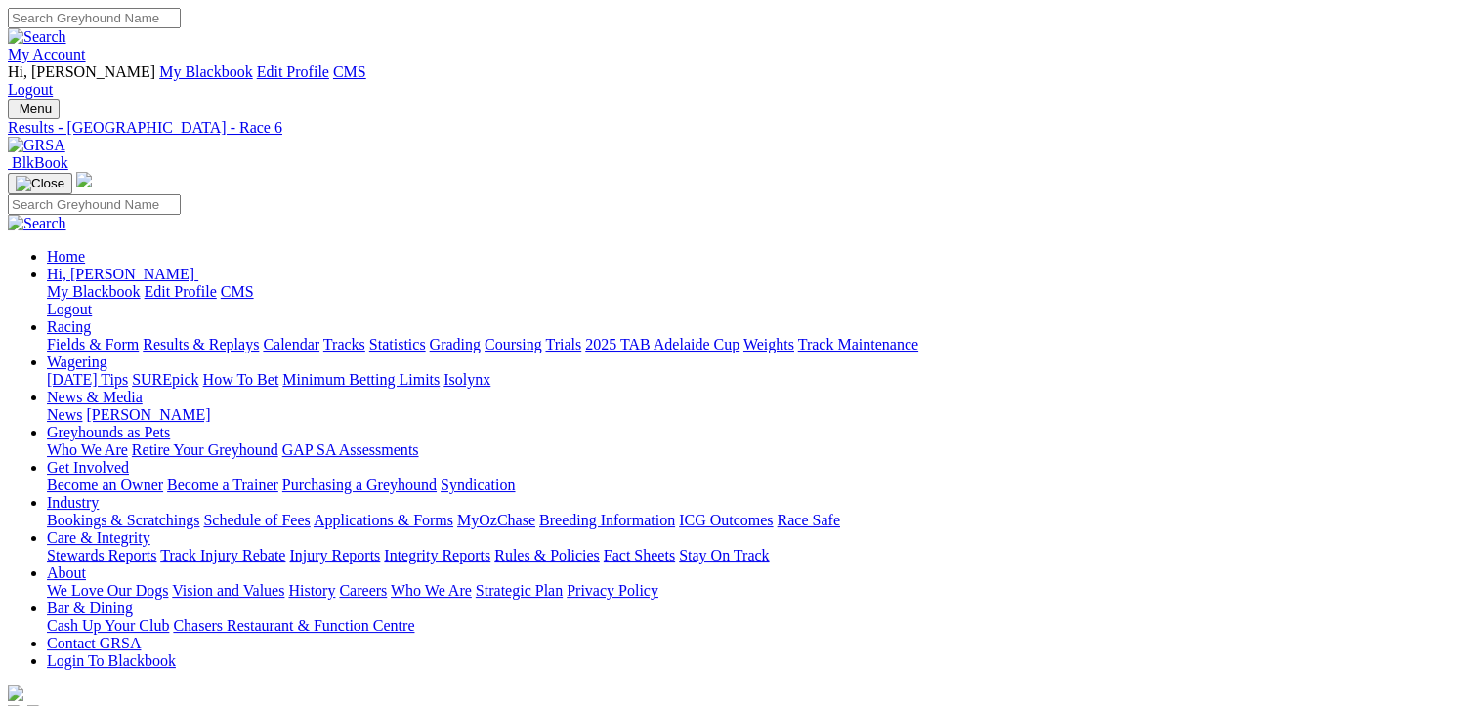
click at [794, 336] on link "Weights" at bounding box center [768, 344] width 51 height 17
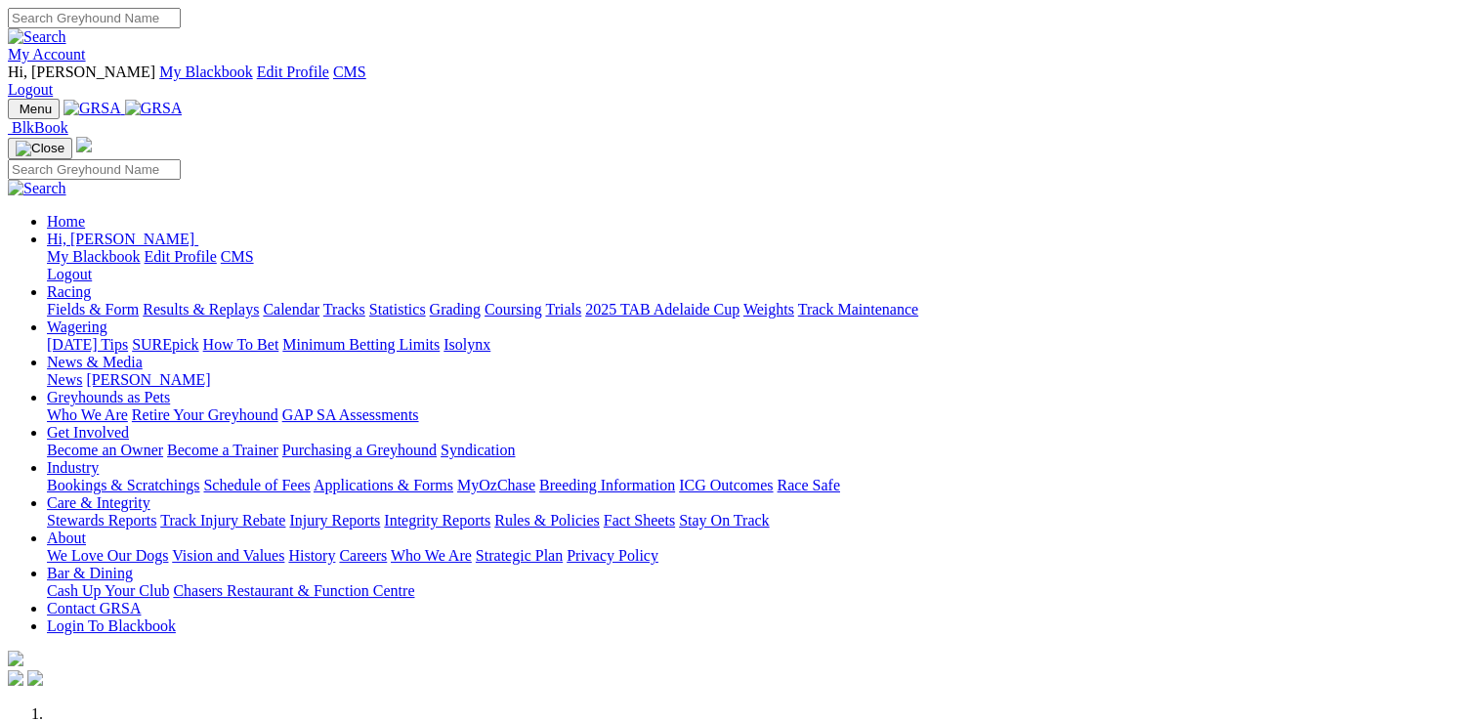
click at [91, 283] on link "Racing" at bounding box center [69, 291] width 44 height 17
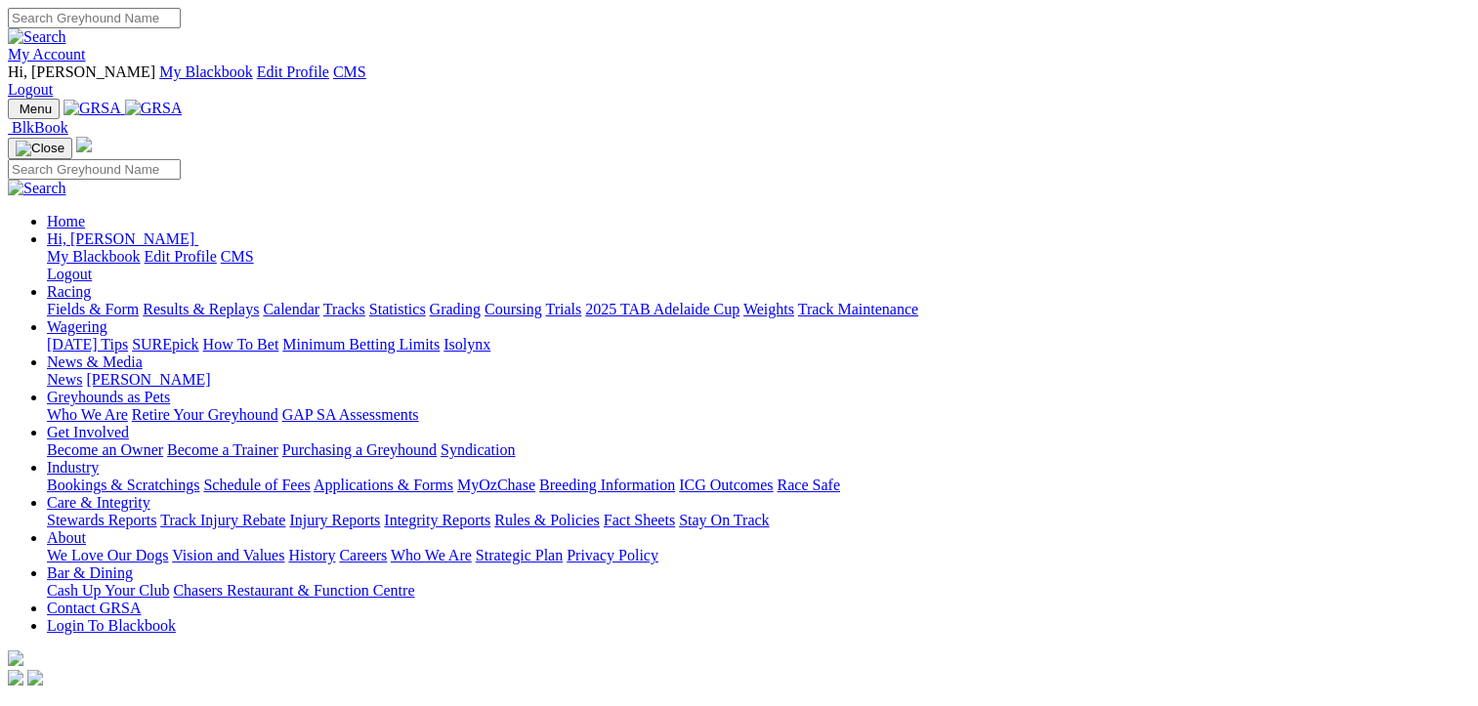
click at [108, 301] on link "Fields & Form" at bounding box center [93, 309] width 92 height 17
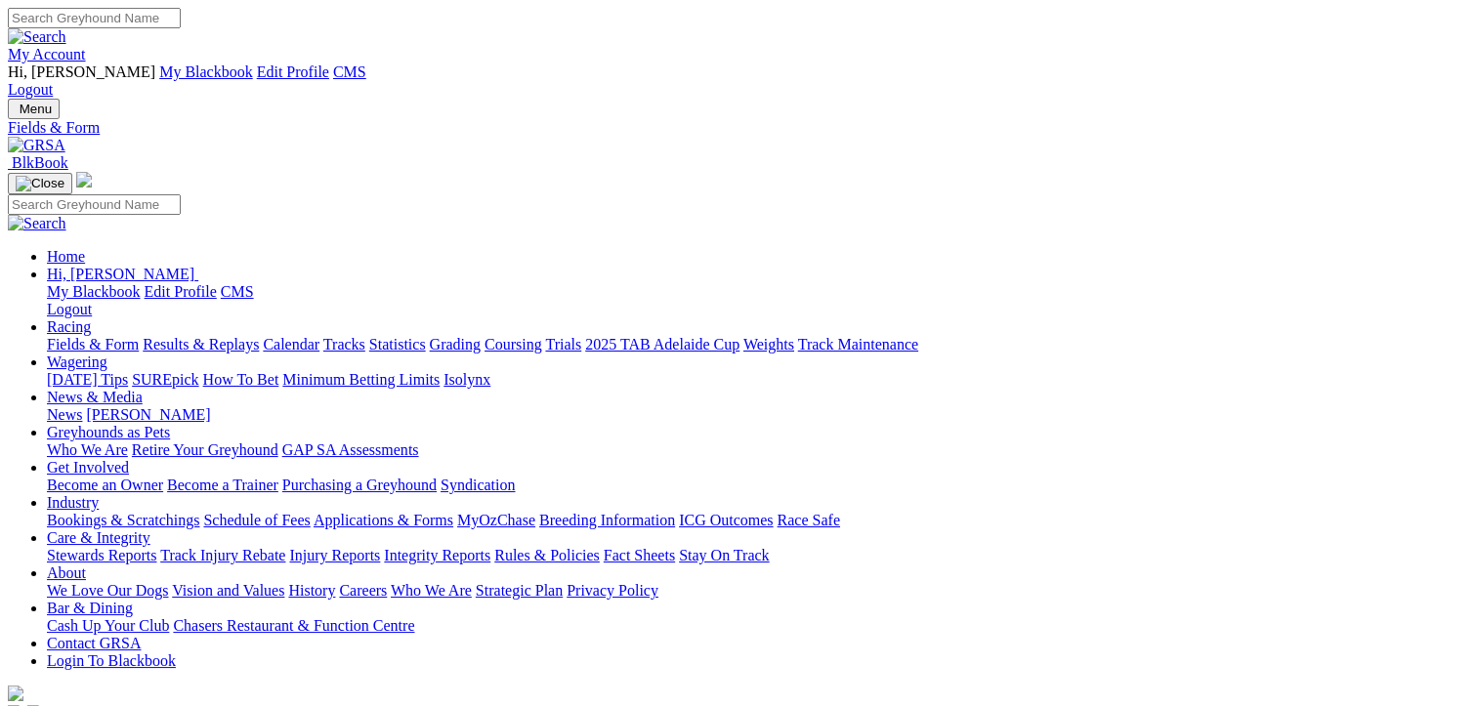
click at [254, 336] on link "Results & Replays" at bounding box center [201, 344] width 116 height 17
